Goal: Information Seeking & Learning: Learn about a topic

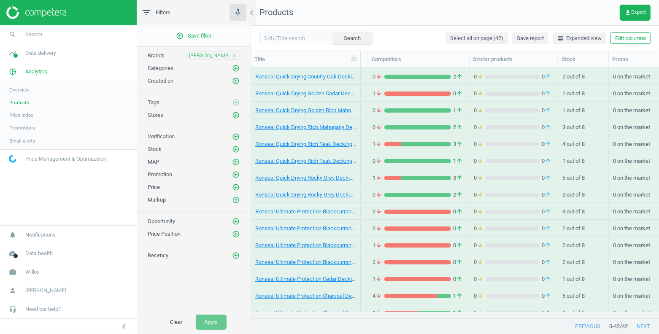
scroll to position [7, 7]
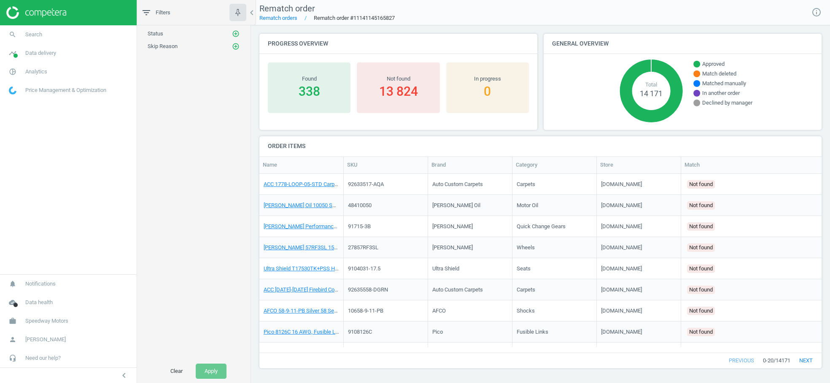
scroll to position [165, 555]
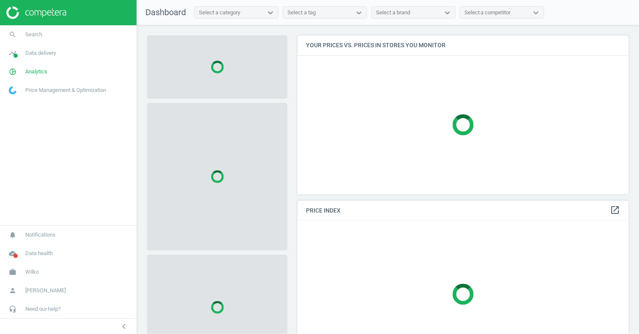
scroll to position [173, 339]
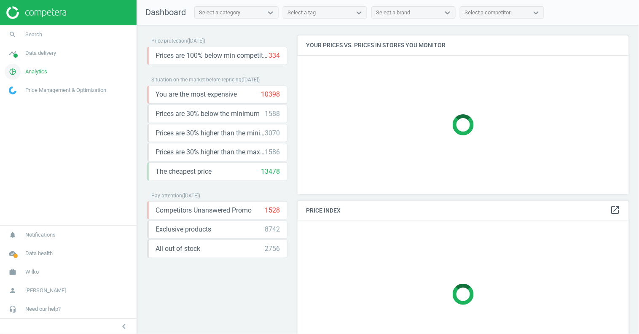
click at [45, 74] on span "Analytics" at bounding box center [36, 72] width 22 height 8
click at [22, 102] on span "Products" at bounding box center [19, 102] width 20 height 7
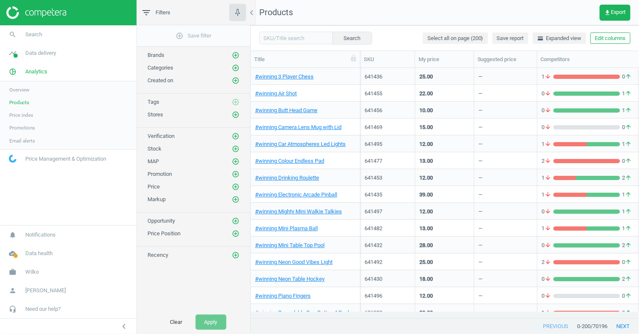
scroll to position [0, 28]
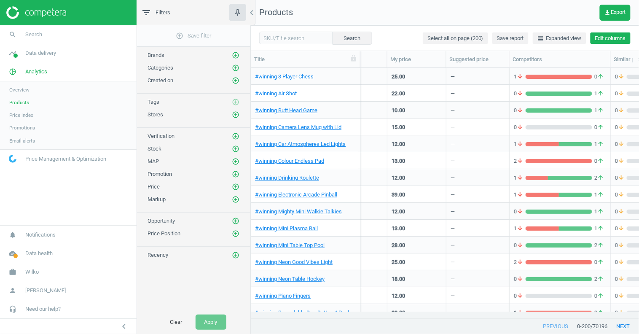
click at [604, 39] on button "Edit columns" at bounding box center [611, 38] width 40 height 12
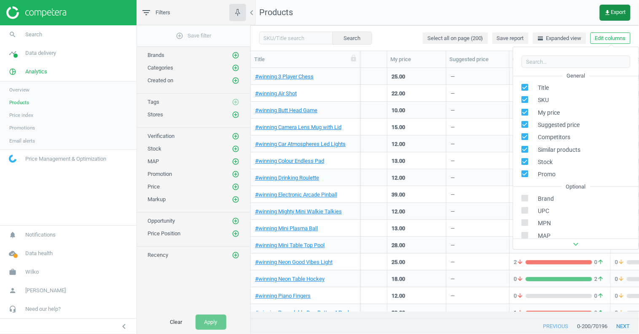
click at [610, 15] on span "get_app Export" at bounding box center [616, 12] width 22 height 7
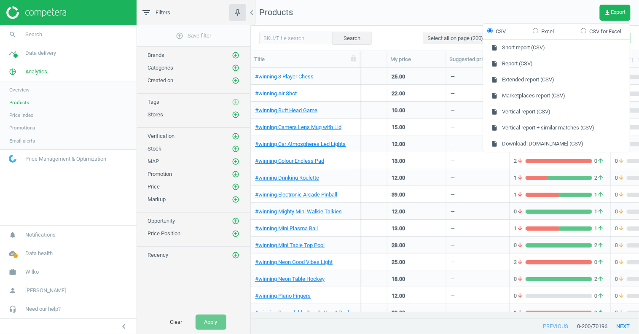
click at [541, 14] on nav "Products get_app Export" at bounding box center [445, 12] width 388 height 25
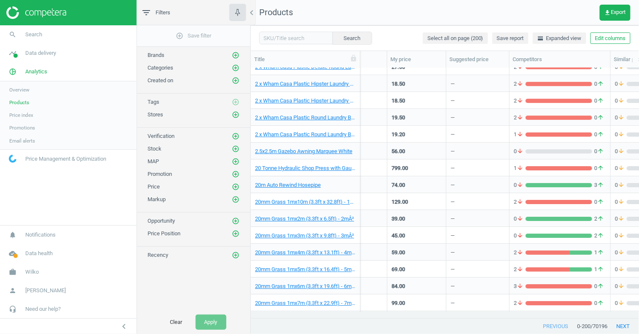
scroll to position [876, 0]
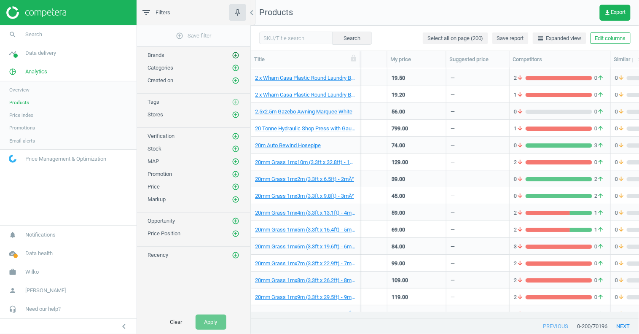
click at [237, 58] on icon "add_circle_outline" at bounding box center [236, 55] width 8 height 8
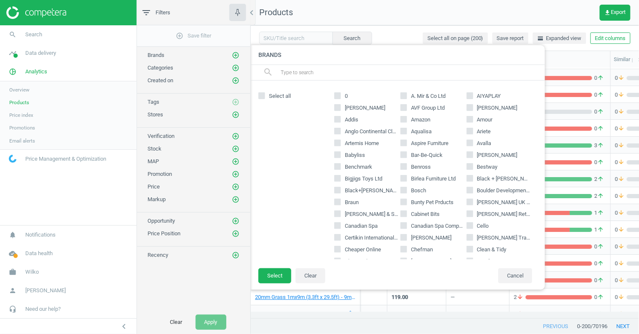
click at [338, 108] on input "AMOS" at bounding box center [337, 107] width 5 height 5
checkbox input "true"
click at [339, 119] on input "Addis" at bounding box center [337, 119] width 5 height 5
checkbox input "true"
click at [283, 278] on button "Select" at bounding box center [274, 275] width 33 height 15
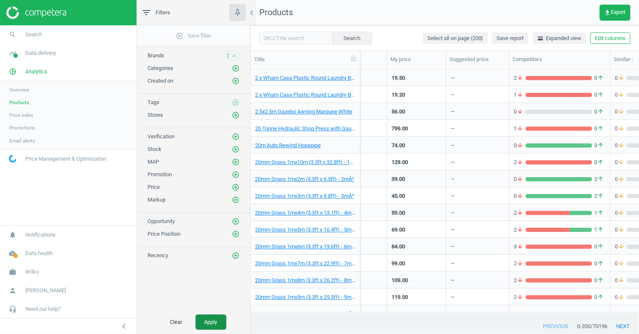
click at [214, 324] on button "Apply" at bounding box center [211, 322] width 31 height 15
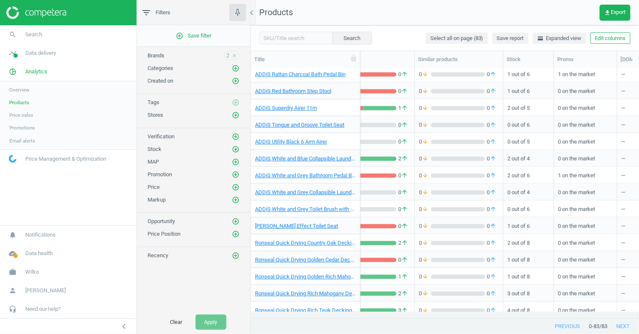
scroll to position [104, 0]
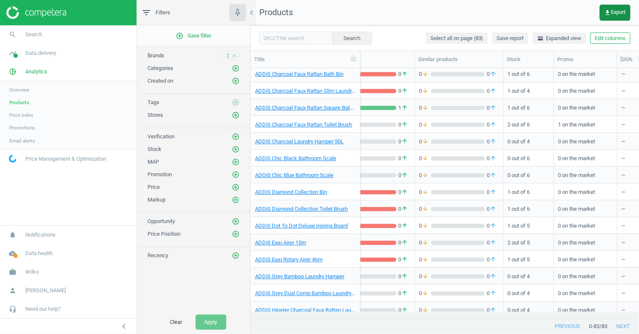
click at [615, 14] on span "get_app Export" at bounding box center [616, 12] width 22 height 7
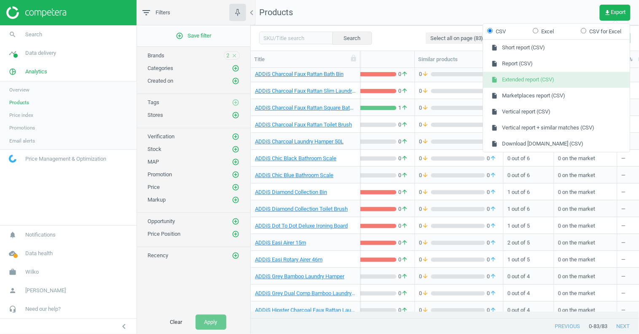
click at [521, 76] on button "insert_drive_file Extended report (CSV)" at bounding box center [556, 80] width 147 height 16
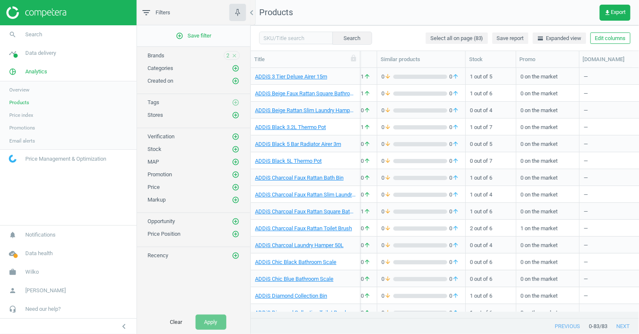
scroll to position [0, 270]
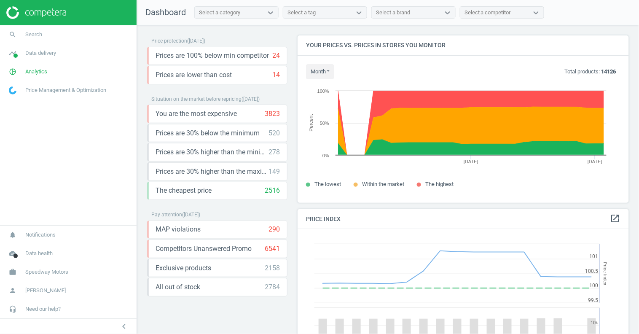
scroll to position [181, 339]
click at [44, 70] on span "Analytics" at bounding box center [36, 72] width 22 height 8
click at [20, 101] on span "Products" at bounding box center [19, 102] width 20 height 7
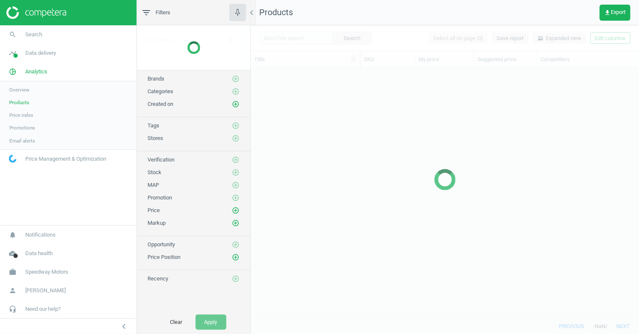
scroll to position [237, 382]
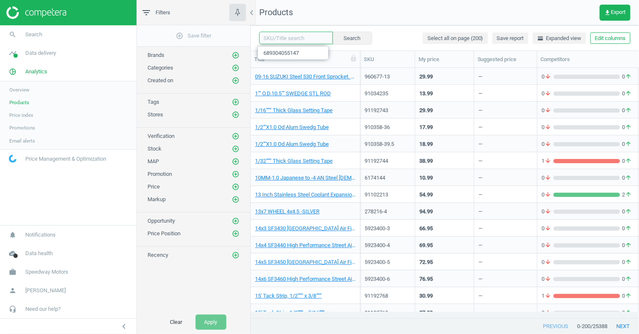
click at [289, 40] on input "text" at bounding box center [296, 38] width 74 height 13
type input "afco racing"
click at [353, 40] on button "Search" at bounding box center [352, 38] width 40 height 13
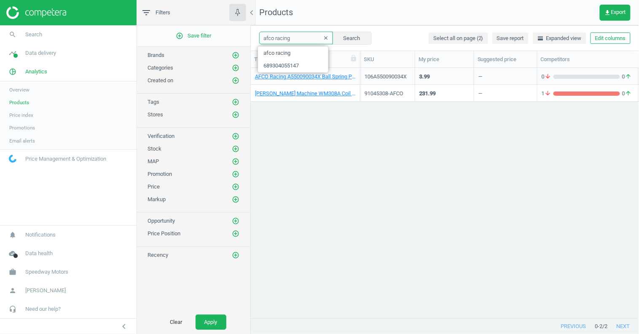
drag, startPoint x: 300, startPoint y: 41, endPoint x: 272, endPoint y: 40, distance: 27.9
click at [274, 40] on input "afco racing" at bounding box center [296, 38] width 74 height 13
click at [268, 41] on input "afco racing" at bounding box center [296, 38] width 74 height 13
click at [266, 41] on input "afco racing" at bounding box center [296, 38] width 74 height 13
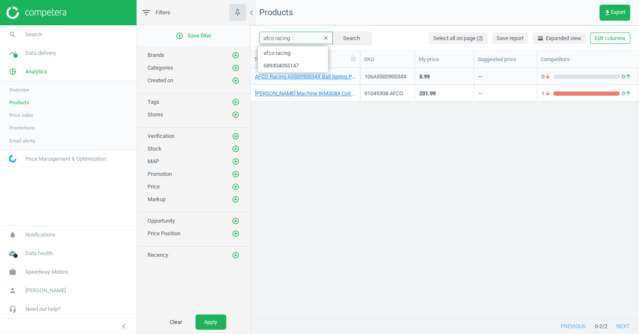
click at [264, 41] on input "afco racing" at bounding box center [296, 38] width 74 height 13
click at [237, 113] on icon "add_circle_outline" at bounding box center [236, 115] width 8 height 8
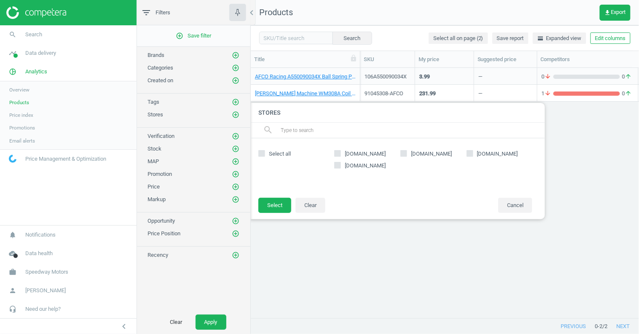
click at [341, 154] on icon at bounding box center [337, 153] width 7 height 7
click at [341, 154] on input "[DOMAIN_NAME]" at bounding box center [337, 153] width 5 height 5
checkbox input "true"
click at [266, 203] on button "Select" at bounding box center [274, 205] width 33 height 15
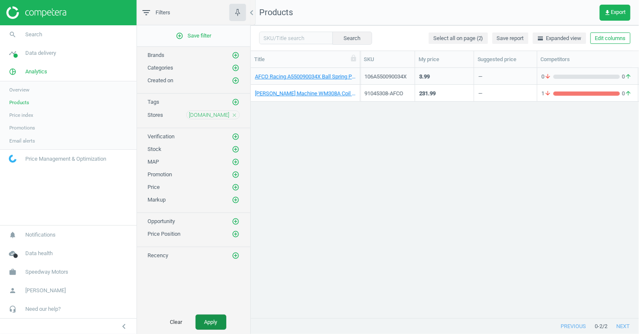
click at [214, 322] on button "Apply" at bounding box center [211, 322] width 31 height 15
click at [28, 115] on span "Price index" at bounding box center [21, 115] width 24 height 7
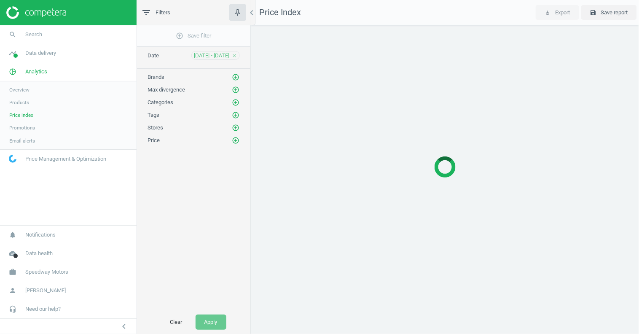
click at [27, 103] on span "Products" at bounding box center [19, 102] width 20 height 7
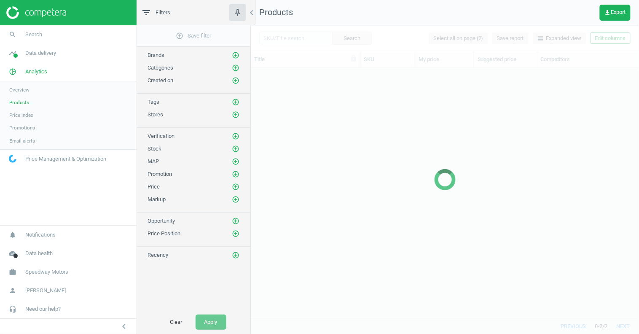
scroll to position [237, 382]
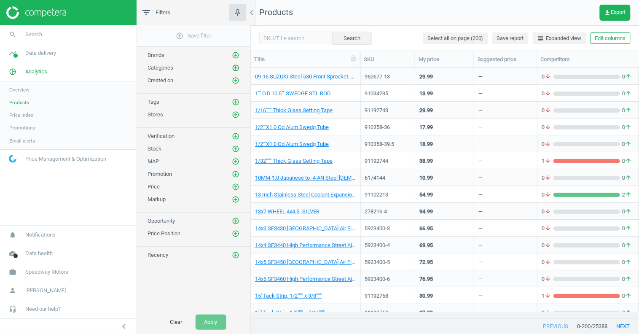
click at [238, 69] on icon "add_circle_outline" at bounding box center [236, 68] width 8 height 8
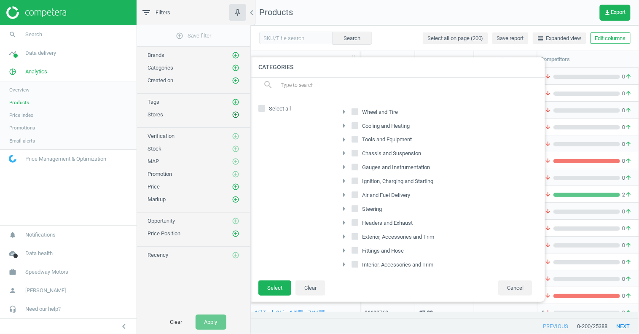
click at [234, 111] on icon "add_circle_outline" at bounding box center [236, 115] width 8 height 8
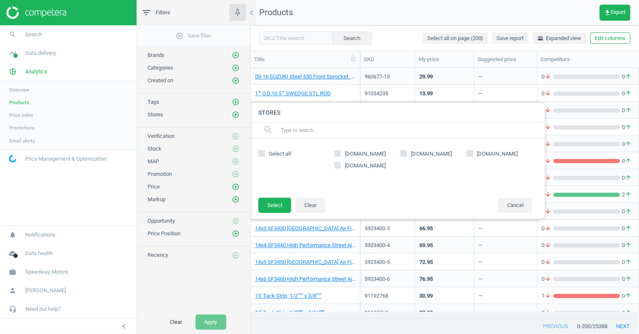
click at [336, 154] on input "[DOMAIN_NAME]" at bounding box center [337, 153] width 5 height 5
checkbox input "true"
click at [278, 201] on button "Select" at bounding box center [274, 205] width 33 height 15
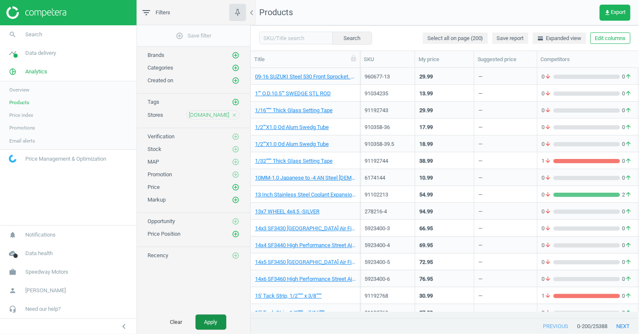
click at [216, 321] on button "Apply" at bounding box center [211, 322] width 31 height 15
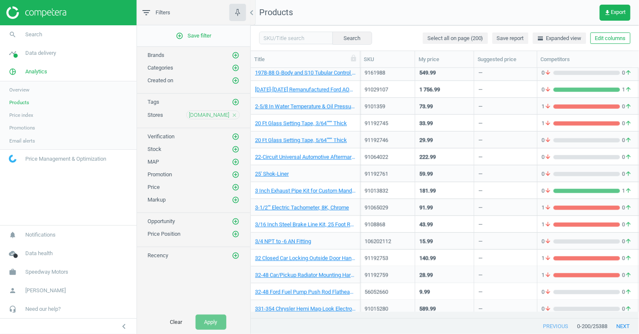
scroll to position [1535, 0]
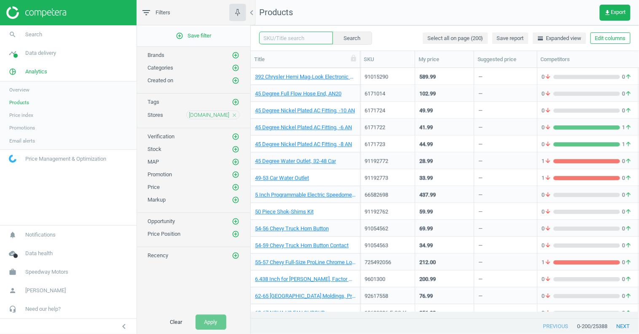
click at [290, 41] on input "text" at bounding box center [296, 38] width 74 height 13
type input "throttle"
click at [347, 35] on button "Search" at bounding box center [352, 38] width 40 height 13
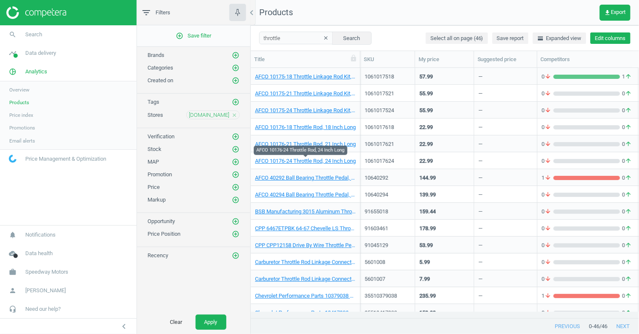
click at [600, 37] on button "Edit columns" at bounding box center [611, 38] width 40 height 12
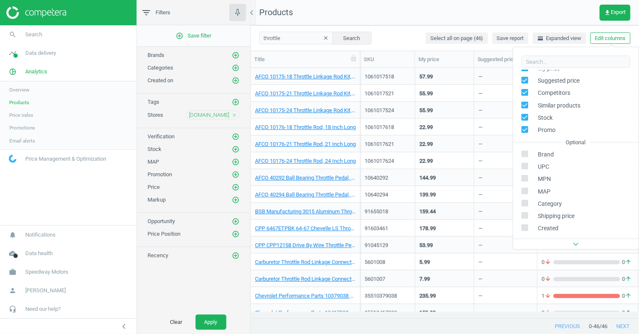
scroll to position [114, 0]
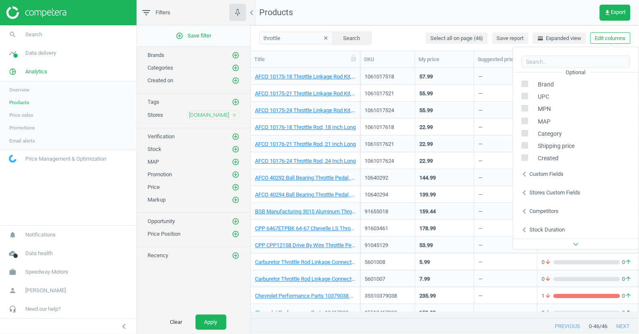
click at [533, 172] on div "Custom fields" at bounding box center [547, 174] width 34 height 8
click at [526, 173] on icon "chevron_left" at bounding box center [525, 174] width 10 height 10
click at [527, 192] on icon "chevron_left" at bounding box center [525, 193] width 10 height 10
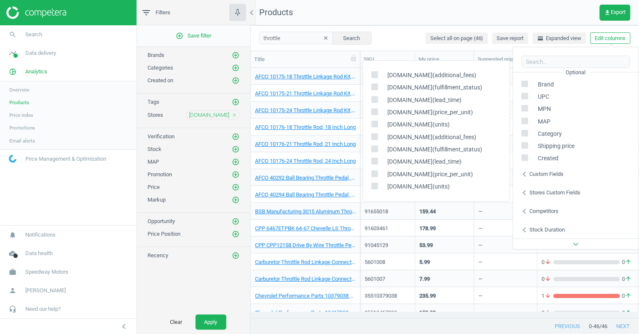
click at [377, 89] on icon at bounding box center [374, 86] width 7 height 7
click at [377, 89] on input "checkbox" at bounding box center [374, 86] width 5 height 5
checkbox input "true"
click at [391, 47] on div "throttle clear Search Select all on page (46) Save report horizontal_split Expa…" at bounding box center [445, 37] width 388 height 25
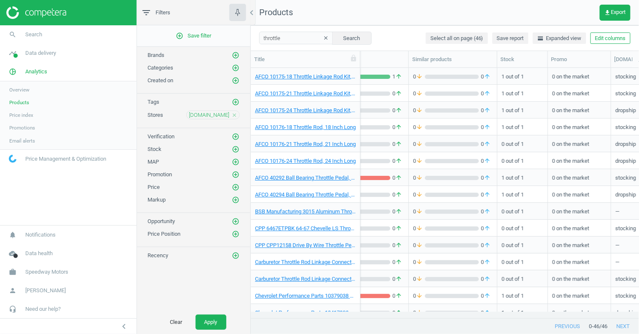
scroll to position [0, 258]
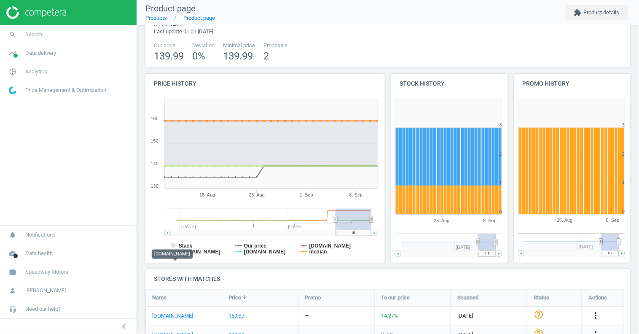
scroll to position [172, 0]
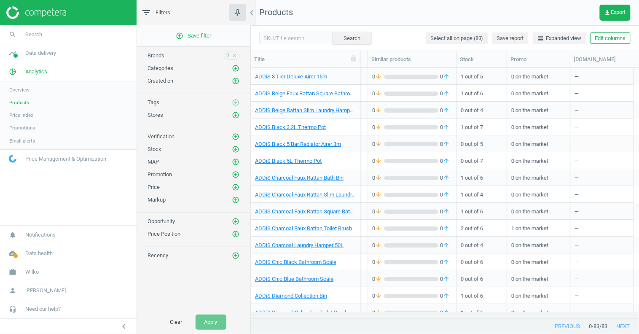
scroll to position [0, 270]
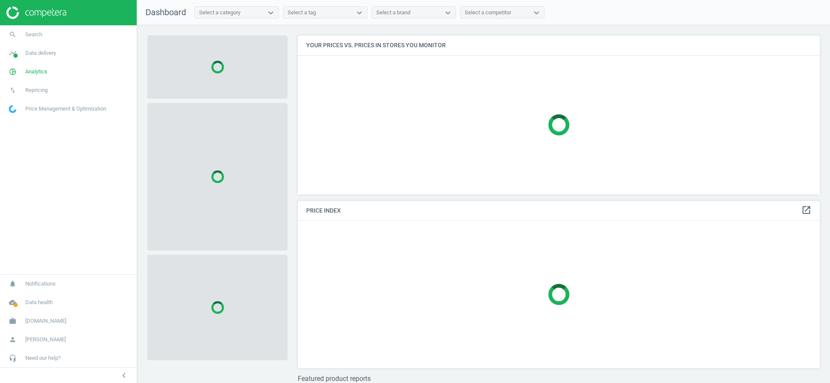
scroll to position [173, 530]
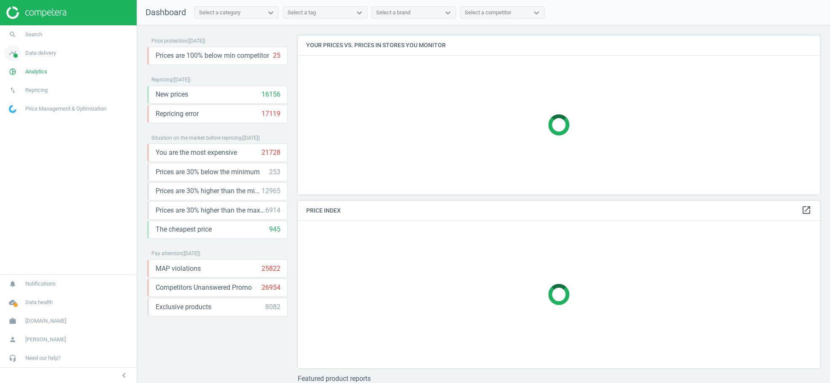
click at [41, 56] on span "Data delivery" at bounding box center [40, 53] width 31 height 8
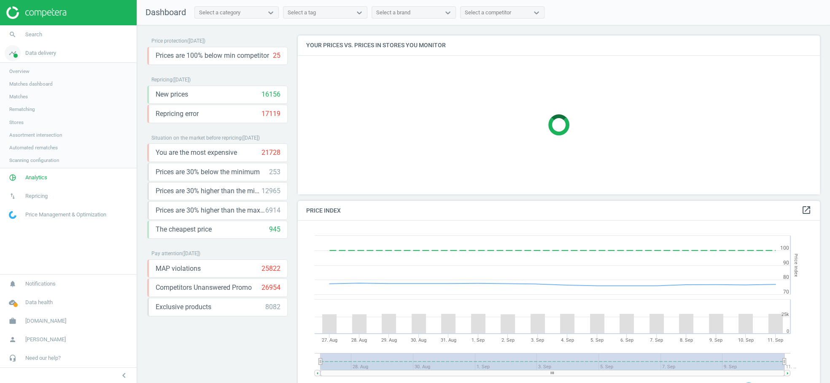
scroll to position [209, 530]
click at [19, 121] on span "Stores" at bounding box center [16, 122] width 14 height 7
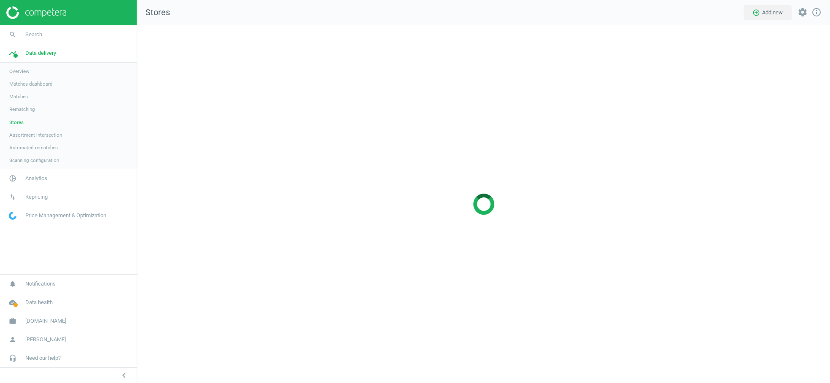
scroll to position [372, 707]
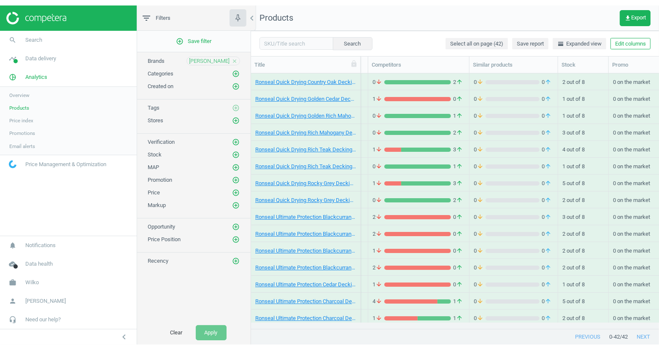
scroll to position [253, 401]
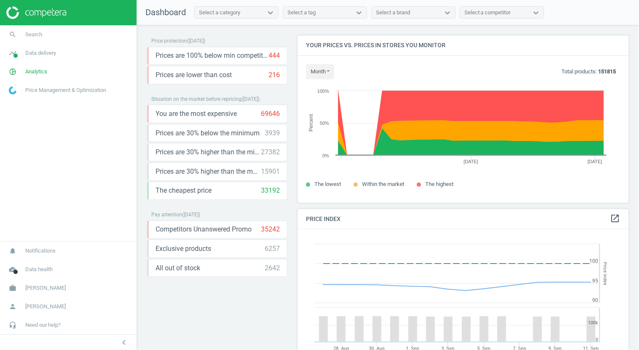
scroll to position [181, 339]
click at [38, 286] on span "[PERSON_NAME]" at bounding box center [45, 288] width 40 height 8
click at [35, 278] on span "Campaign settings" at bounding box center [29, 275] width 41 height 7
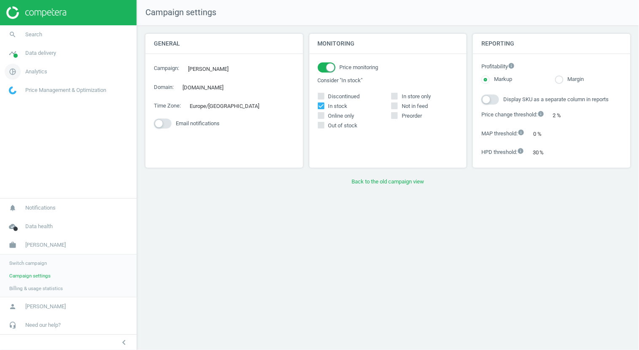
click at [38, 73] on span "Analytics" at bounding box center [36, 72] width 22 height 8
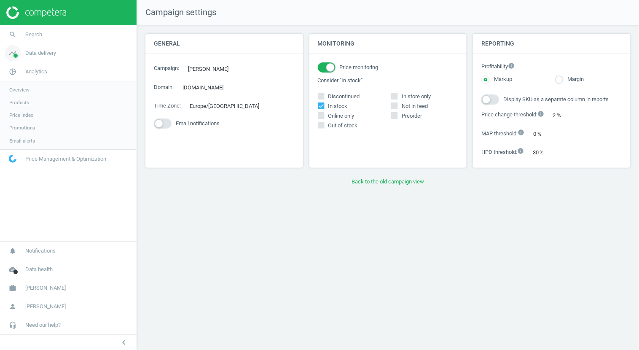
click at [46, 55] on span "Data delivery" at bounding box center [40, 53] width 31 height 8
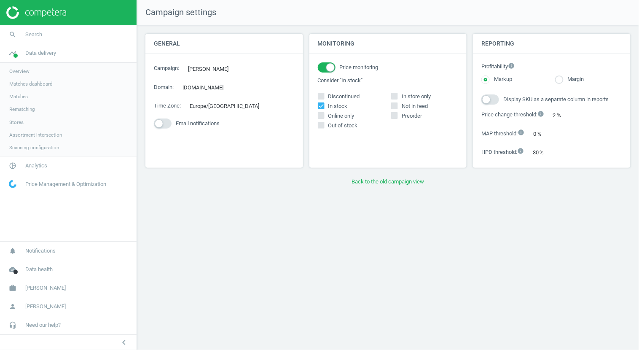
click at [35, 148] on span "Scanning configuration" at bounding box center [34, 147] width 50 height 7
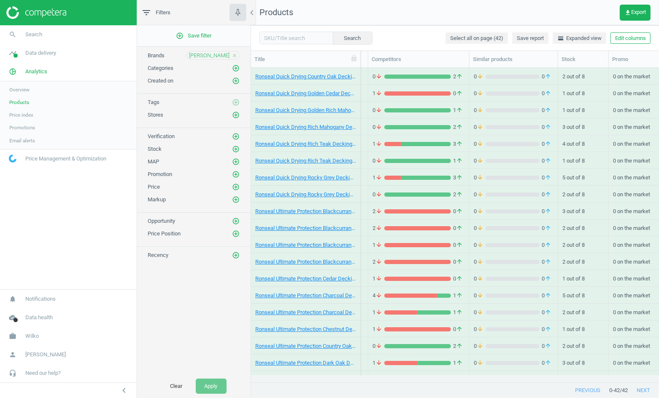
scroll to position [0, 169]
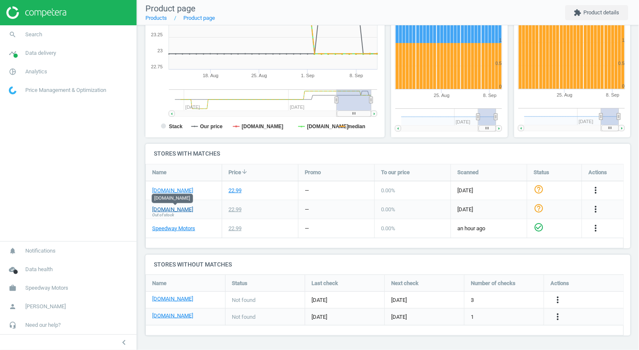
click at [183, 210] on link "[DOMAIN_NAME]" at bounding box center [172, 210] width 41 height 8
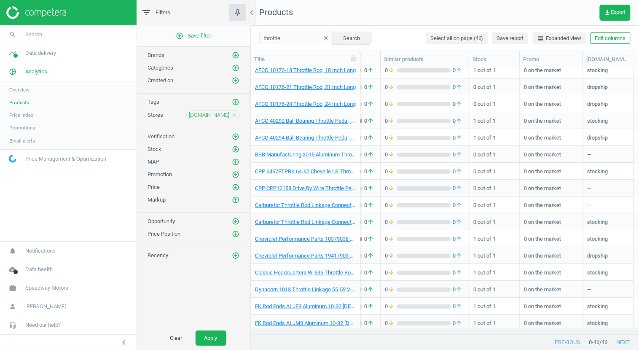
scroll to position [55, 0]
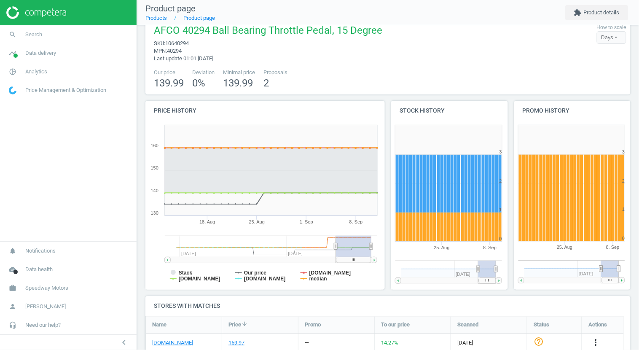
scroll to position [14, 0]
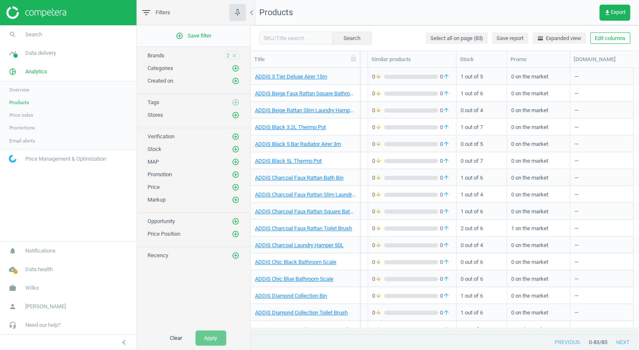
scroll to position [0, 270]
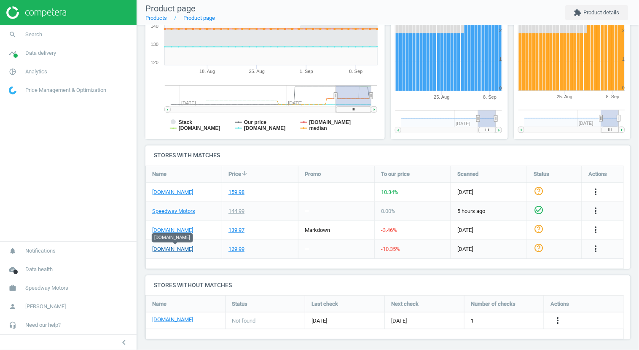
click at [187, 249] on link "[DOMAIN_NAME]" at bounding box center [172, 249] width 41 height 8
